Goal: Transaction & Acquisition: Purchase product/service

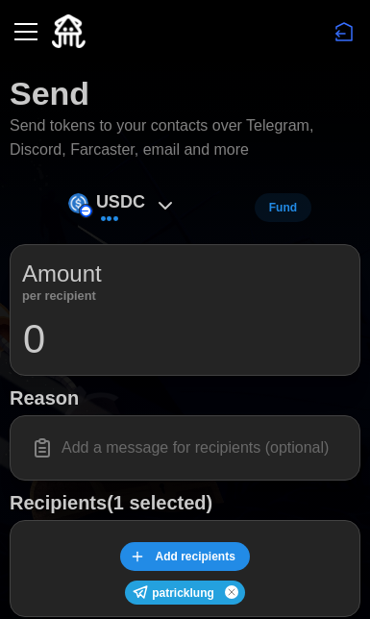
click at [133, 343] on input "0" at bounding box center [185, 339] width 326 height 48
click at [239, 445] on input at bounding box center [185, 448] width 326 height 40
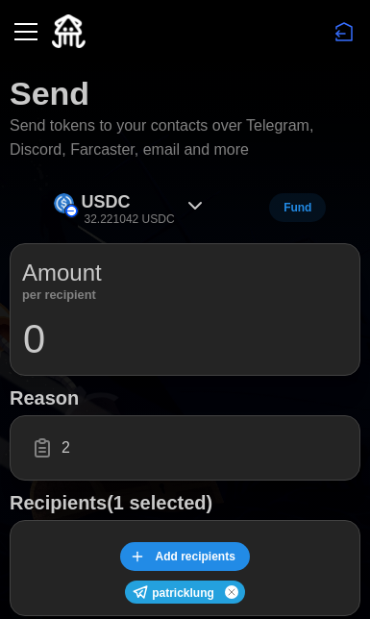
type input "20"
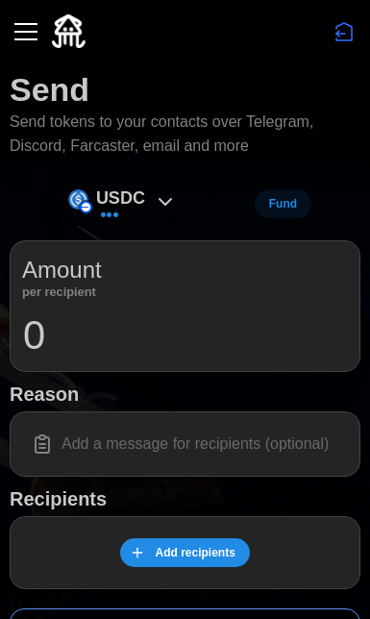
scroll to position [200, 0]
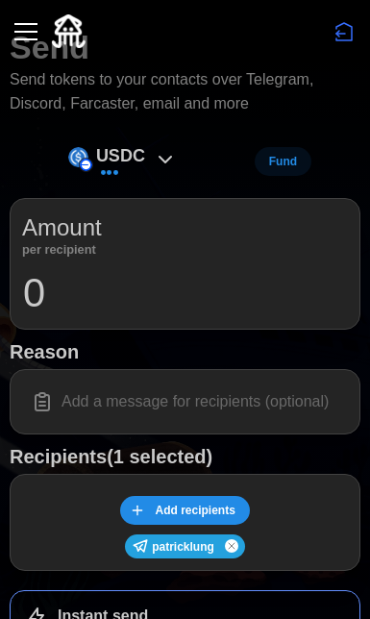
scroll to position [252, 0]
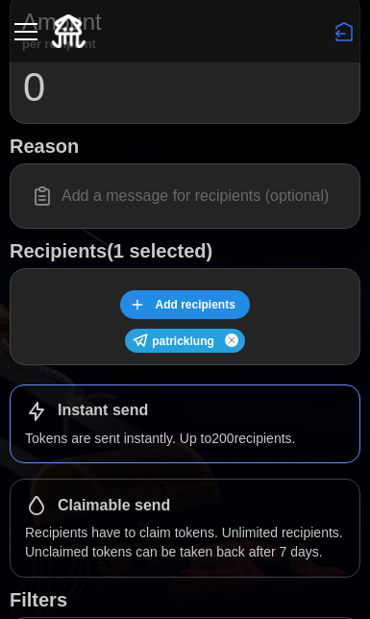
click at [219, 187] on input at bounding box center [185, 196] width 326 height 40
click at [227, 86] on input "0" at bounding box center [185, 87] width 326 height 48
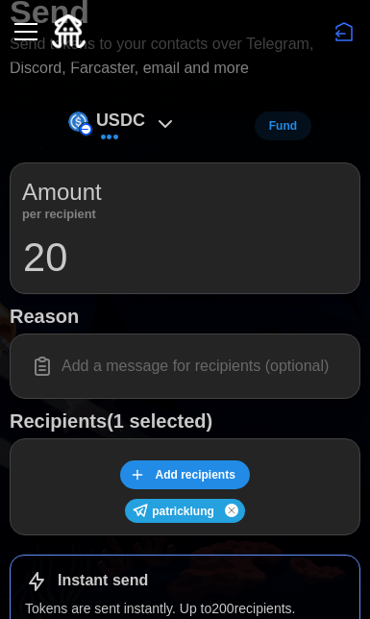
type input "20"
click at [261, 355] on input at bounding box center [185, 366] width 326 height 40
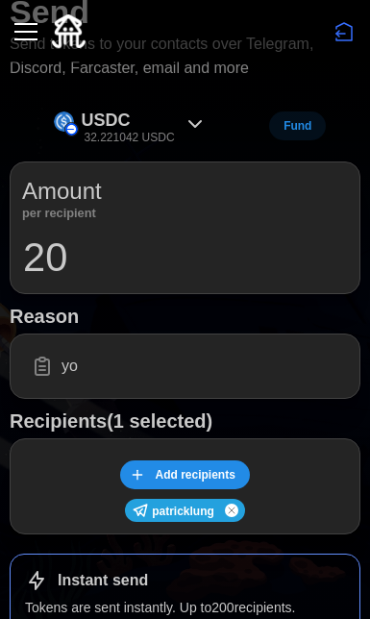
type input "y"
paste input "🙏"
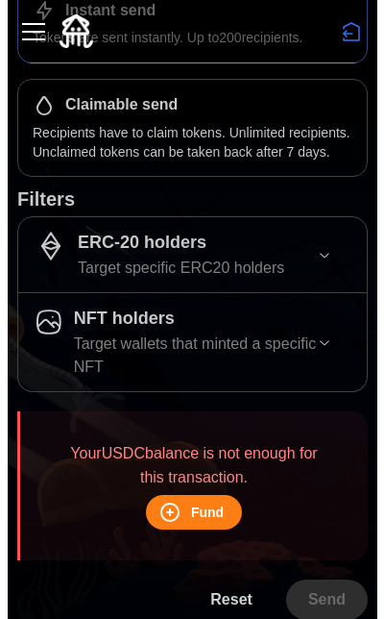
scroll to position [0, 0]
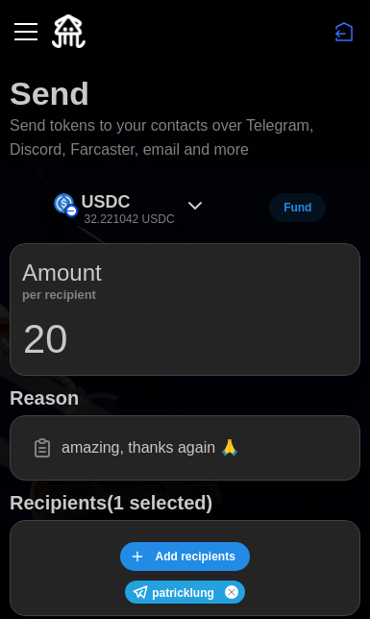
type input "amazing, thanks again 🙏"
click at [191, 213] on icon at bounding box center [195, 205] width 23 height 23
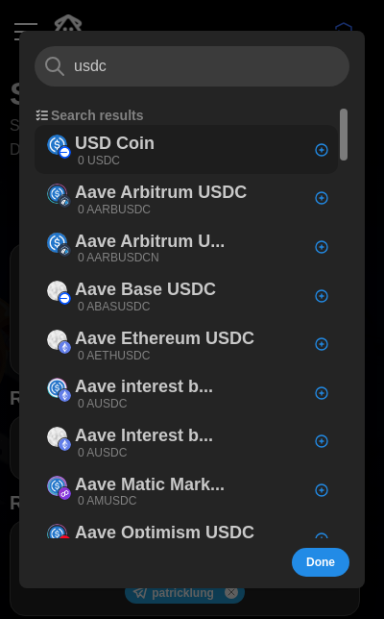
type input "usdc"
click at [201, 155] on div "USD Coin 0 USDC" at bounding box center [187, 149] width 304 height 49
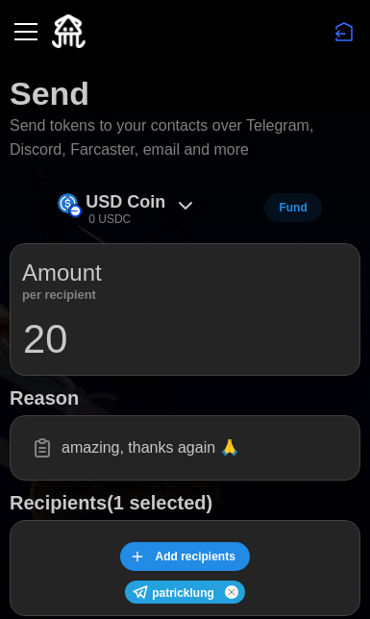
click at [140, 194] on p "USD Coin" at bounding box center [126, 202] width 80 height 28
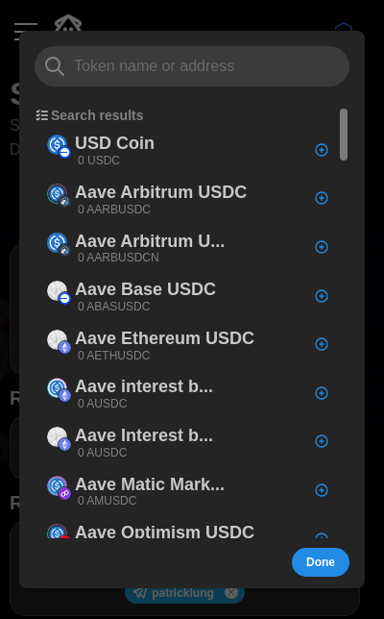
click at [309, 18] on div at bounding box center [192, 309] width 384 height 619
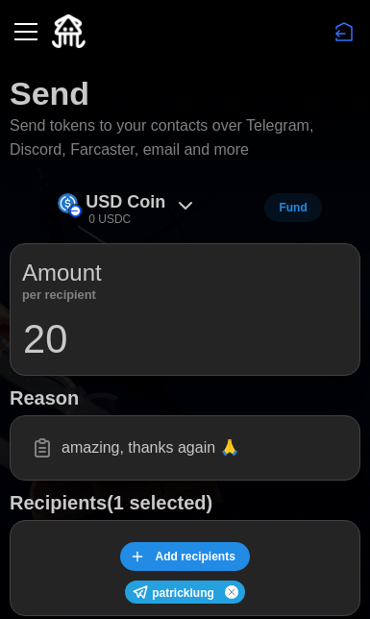
click at [29, 37] on button "button" at bounding box center [26, 31] width 33 height 33
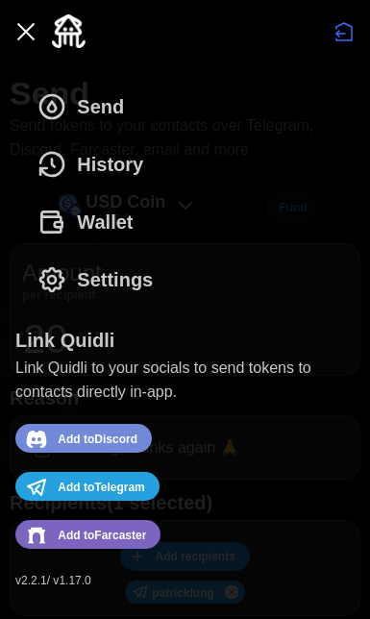
click at [117, 213] on span "Wallet" at bounding box center [105, 222] width 56 height 56
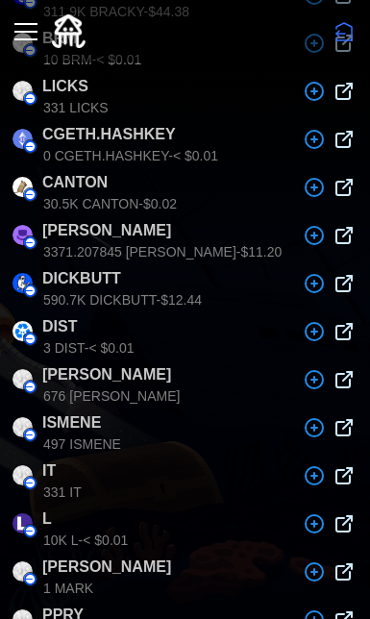
scroll to position [1101, 0]
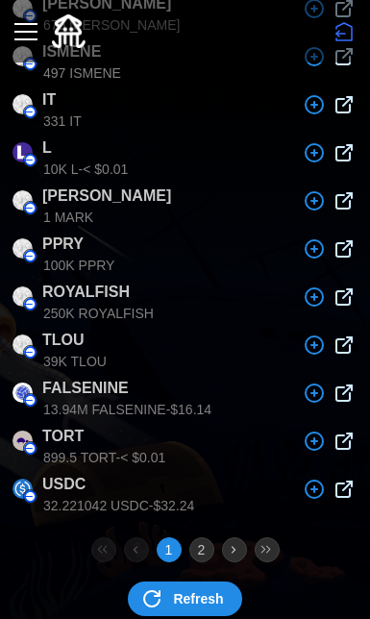
click at [61, 473] on p "USDC" at bounding box center [63, 489] width 43 height 33
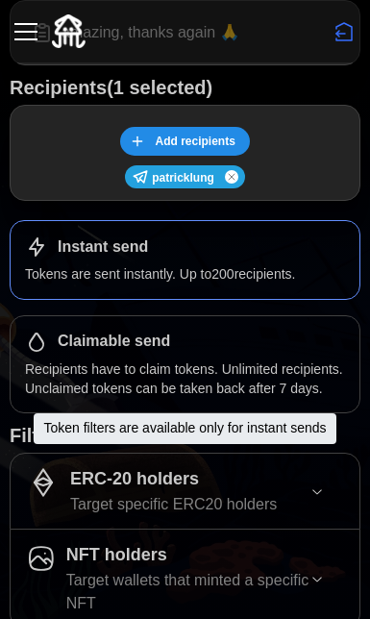
scroll to position [485, 0]
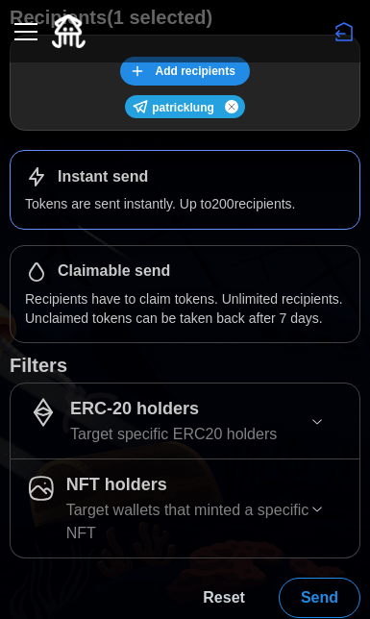
click at [335, 589] on span "Send" at bounding box center [319, 597] width 37 height 38
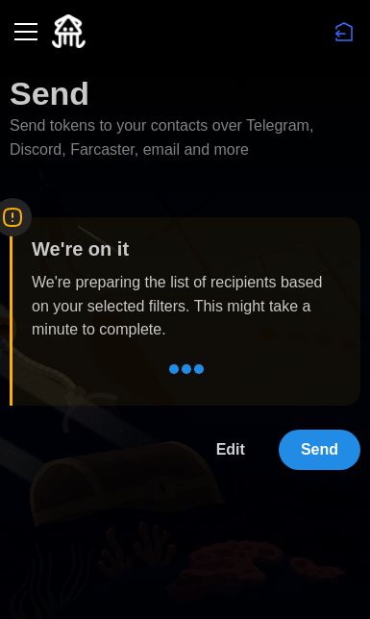
scroll to position [0, 0]
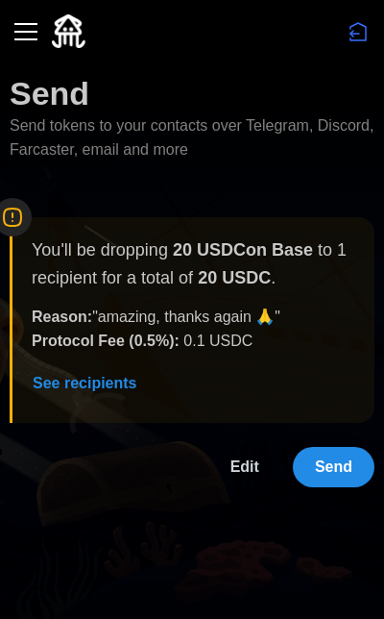
click at [354, 468] on button "Send" at bounding box center [334, 467] width 82 height 40
